Goal: Communication & Community: Answer question/provide support

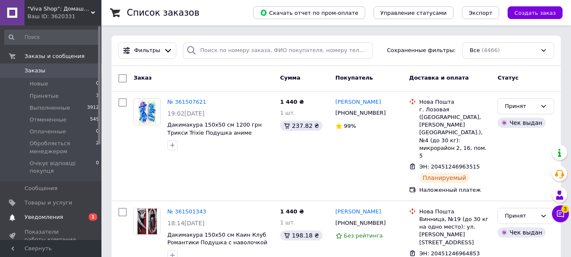
click at [41, 213] on span "Уведомления" at bounding box center [44, 217] width 38 height 8
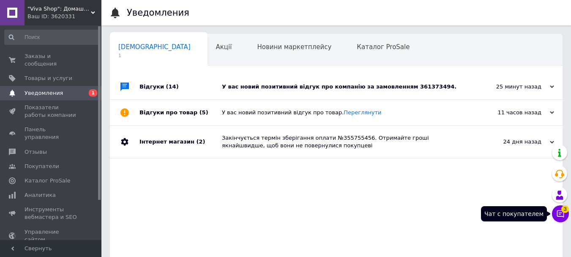
click at [556, 211] on button "Чат с покупателем 3" at bounding box center [560, 213] width 17 height 17
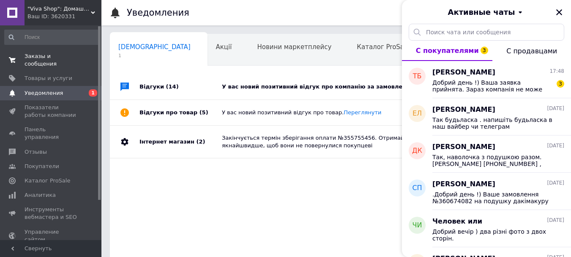
click at [39, 55] on span "Заказы и сообщения" at bounding box center [52, 59] width 54 height 15
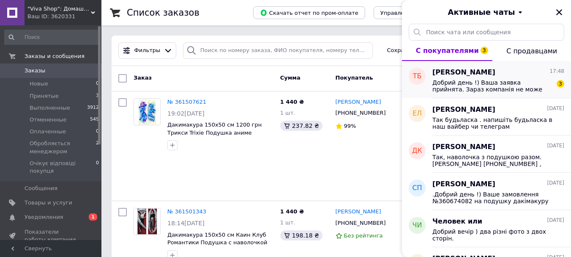
click at [498, 87] on span "Добрий день !) Ваша заявка прийнята. Зараз компанія не може швидко оброблювати …" at bounding box center [493, 86] width 120 height 14
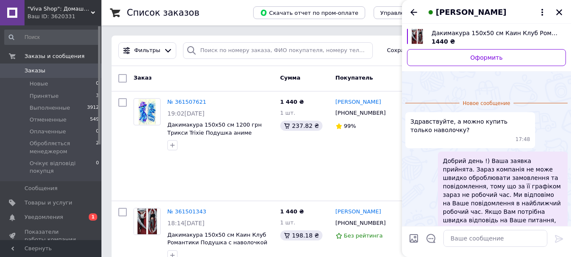
scroll to position [63, 0]
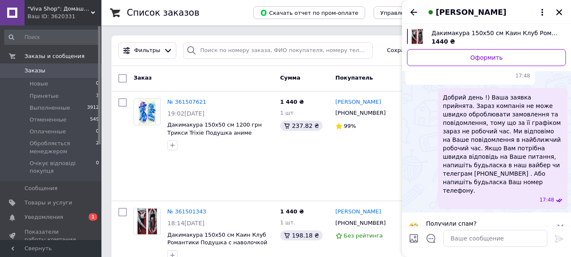
click at [559, 223] on icon at bounding box center [561, 227] width 8 height 8
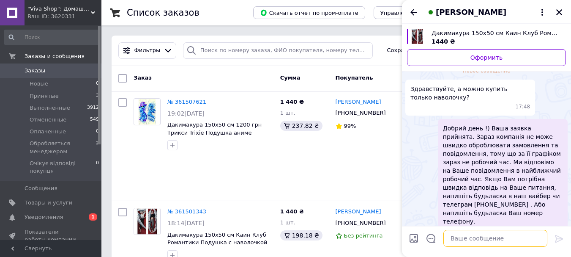
click at [468, 237] on textarea at bounding box center [496, 238] width 104 height 17
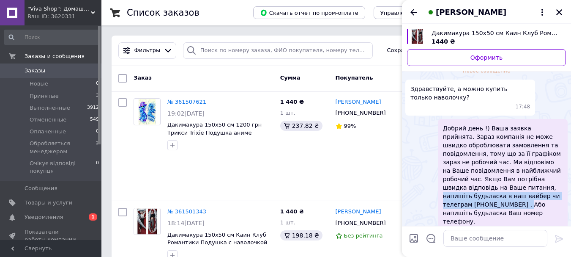
drag, startPoint x: 469, startPoint y: 186, endPoint x: 529, endPoint y: 194, distance: 60.6
click at [529, 194] on span "Добрий день !) Ваша заявка прийнята. Зараз компанія не може швидко оброблювати …" at bounding box center [503, 174] width 120 height 101
copy span "напишіть будьласка в наш вайбер чи телеграм [PHONE_NUMBER]"
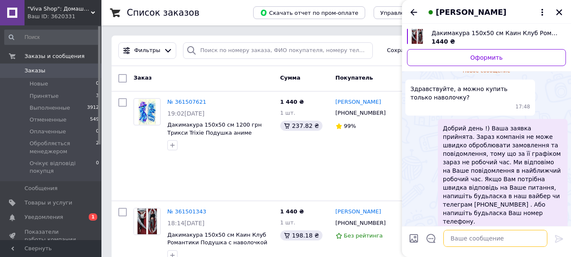
paste textarea "напишіть будьласка в наш вайбер чи телеграм [PHONE_NUMBER]"
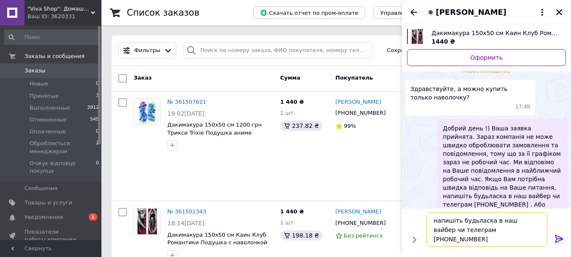
click at [433, 222] on textarea "напишіть будьласка в наш вайбер чи телеграм [PHONE_NUMBER]" at bounding box center [487, 229] width 121 height 35
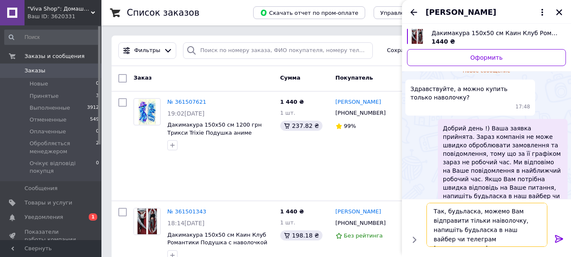
type textarea "Так, будьласка, можемо Вам відправити тільки наіволочку, напишіть будьласка в н…"
click at [559, 240] on icon at bounding box center [559, 239] width 8 height 8
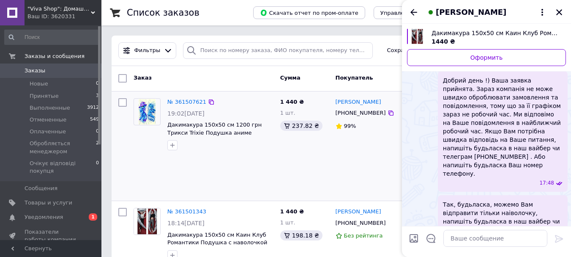
scroll to position [105, 0]
